Goal: Navigation & Orientation: Find specific page/section

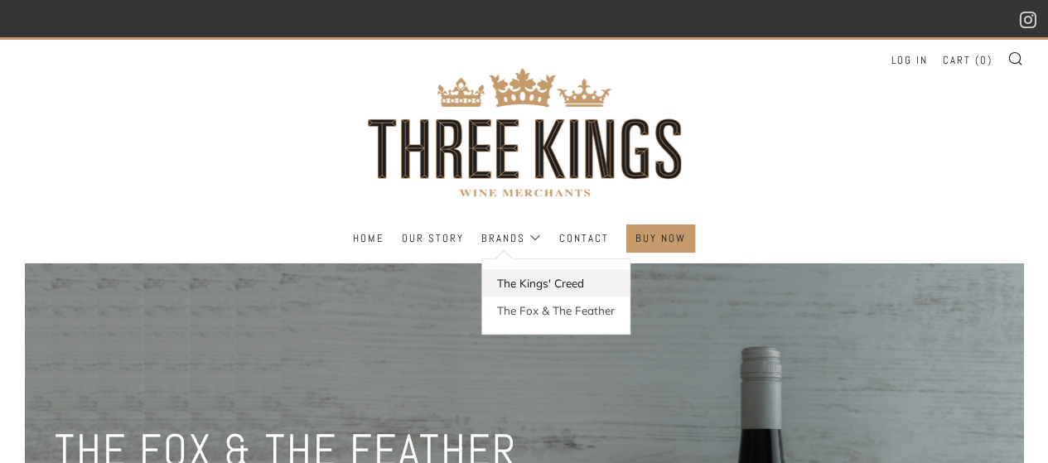
click at [532, 280] on link "The Kings' Creed" at bounding box center [555, 282] width 147 height 27
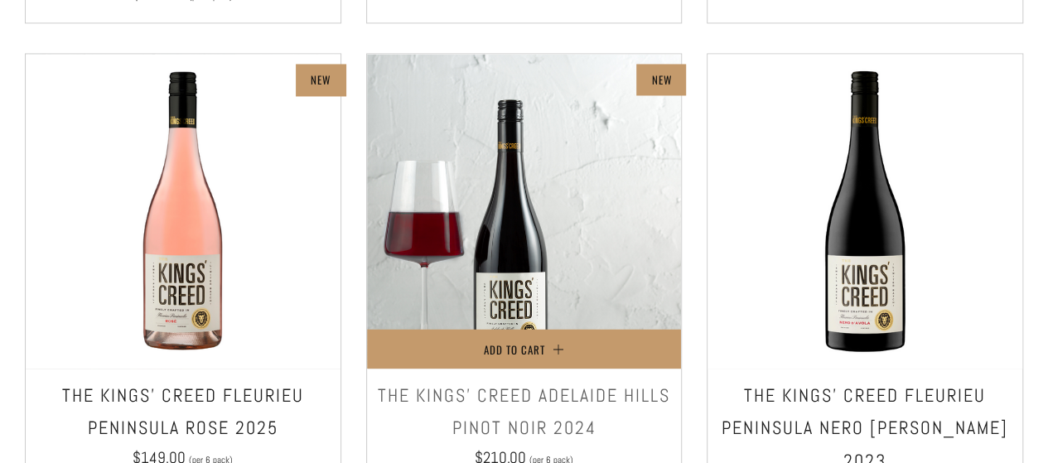
scroll to position [1546, 0]
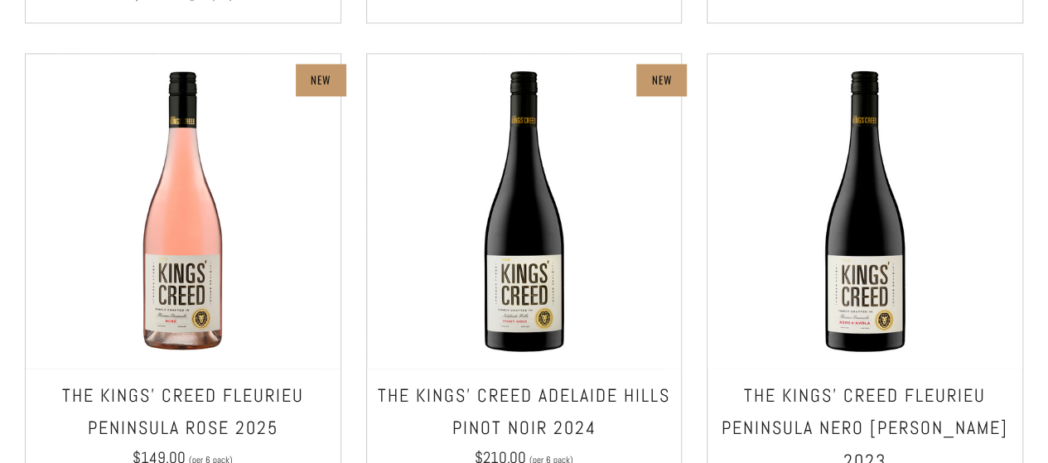
scroll to position [966, 0]
